Goal: Download file/media

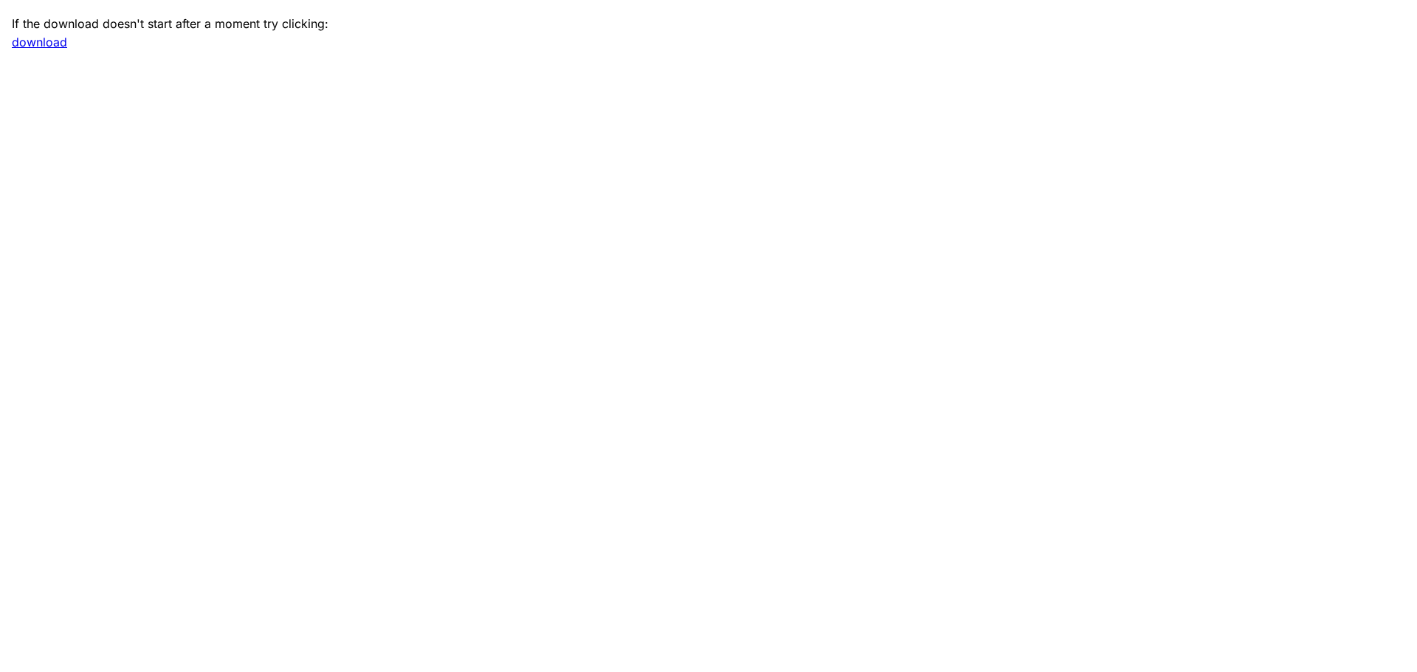
click at [44, 46] on link "download" at bounding box center [39, 42] width 55 height 15
